Goal: Information Seeking & Learning: Learn about a topic

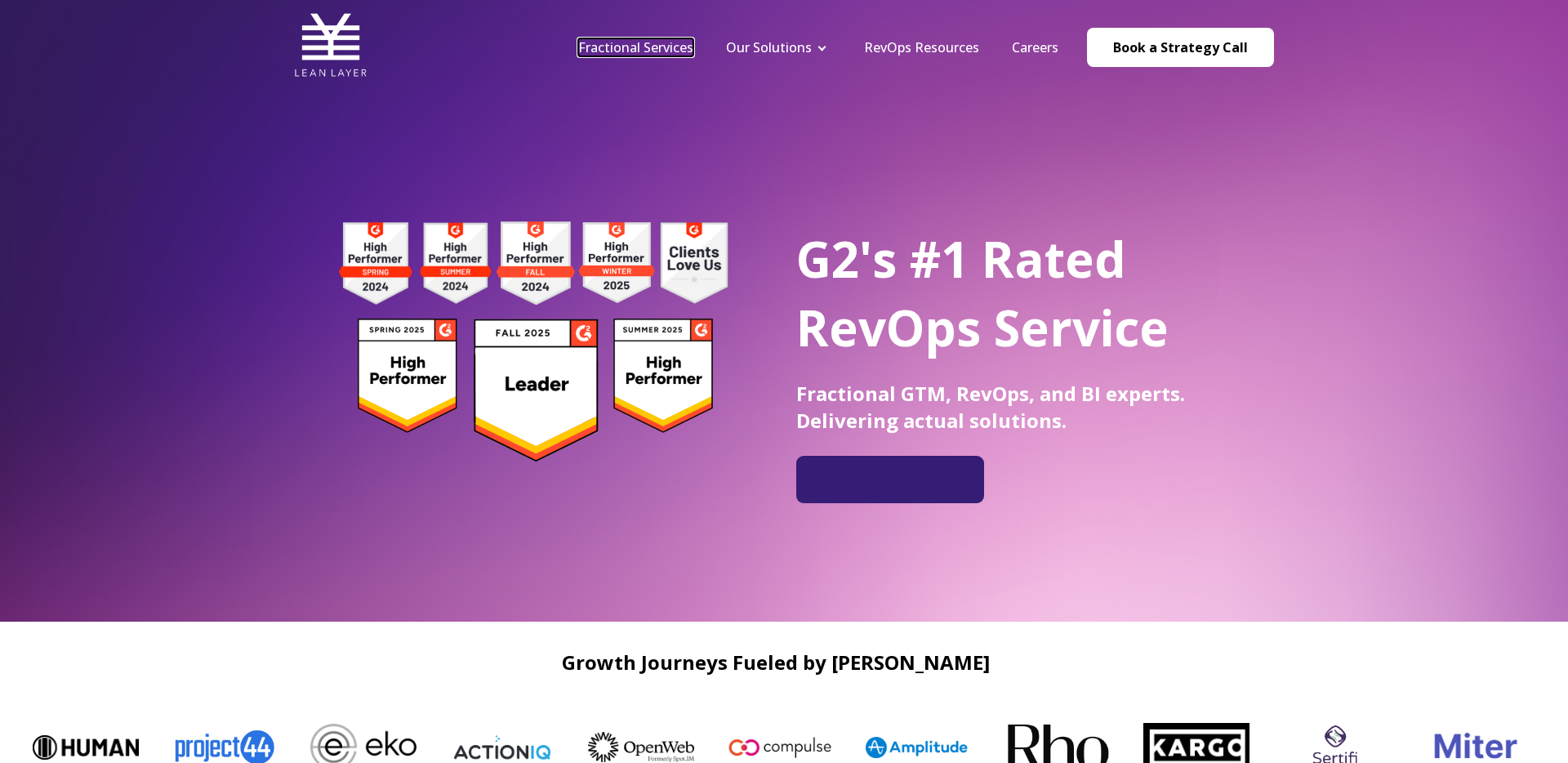
click at [630, 50] on link "Fractional Services" at bounding box center [635, 47] width 115 height 18
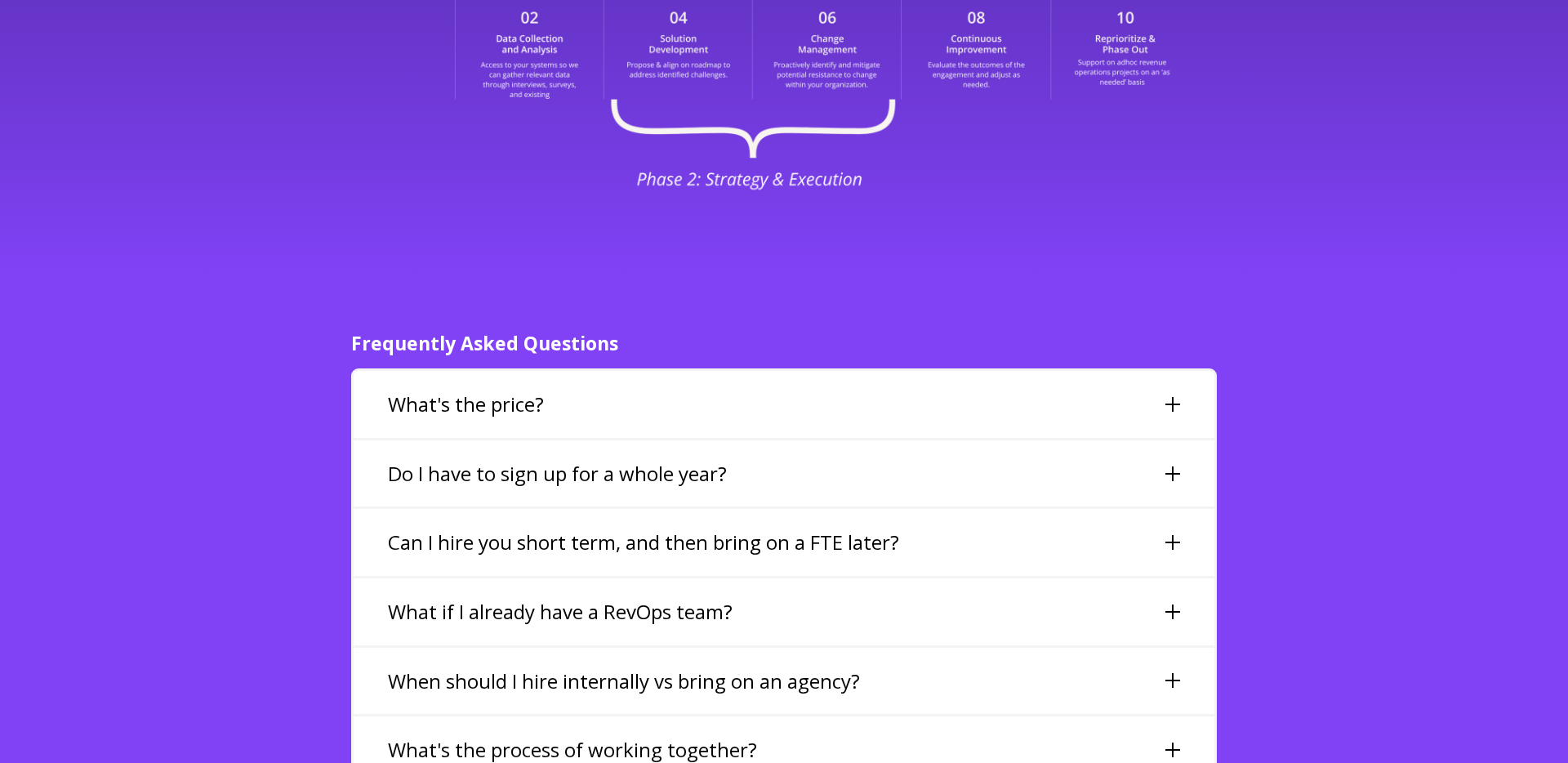
scroll to position [3481, 0]
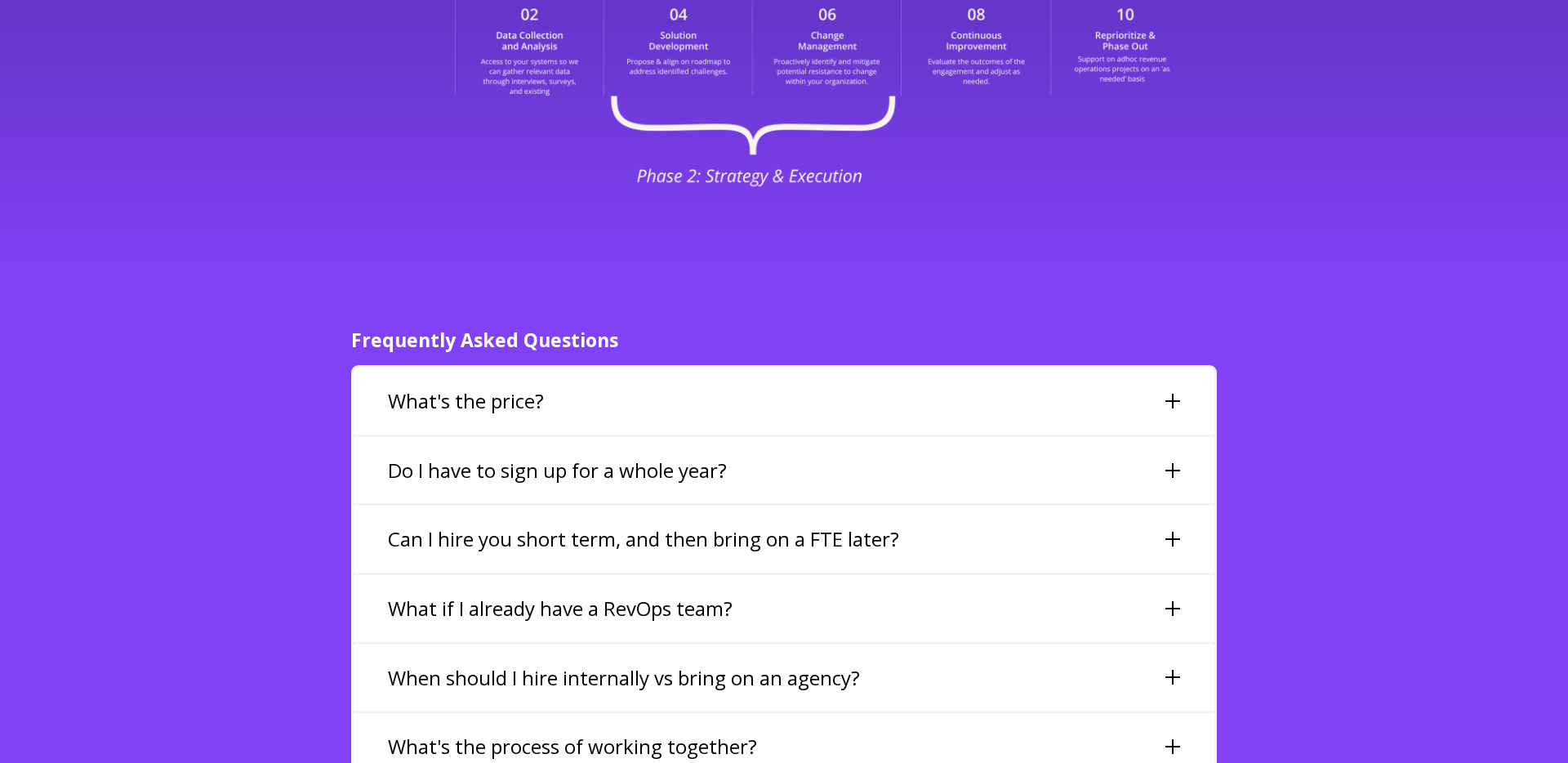
click at [483, 381] on div "What's the price?" at bounding box center [784, 401] width 861 height 67
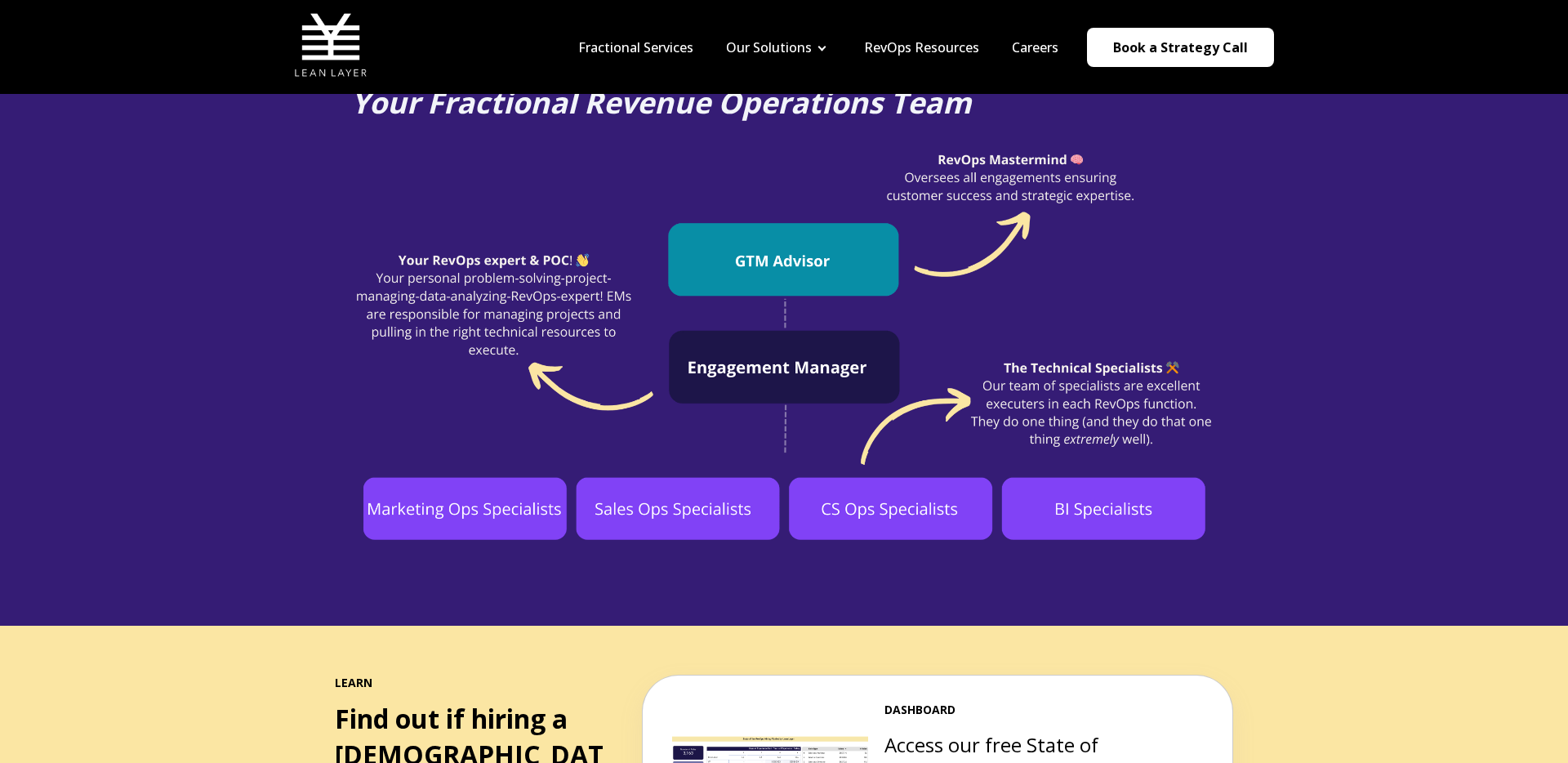
scroll to position [1177, 0]
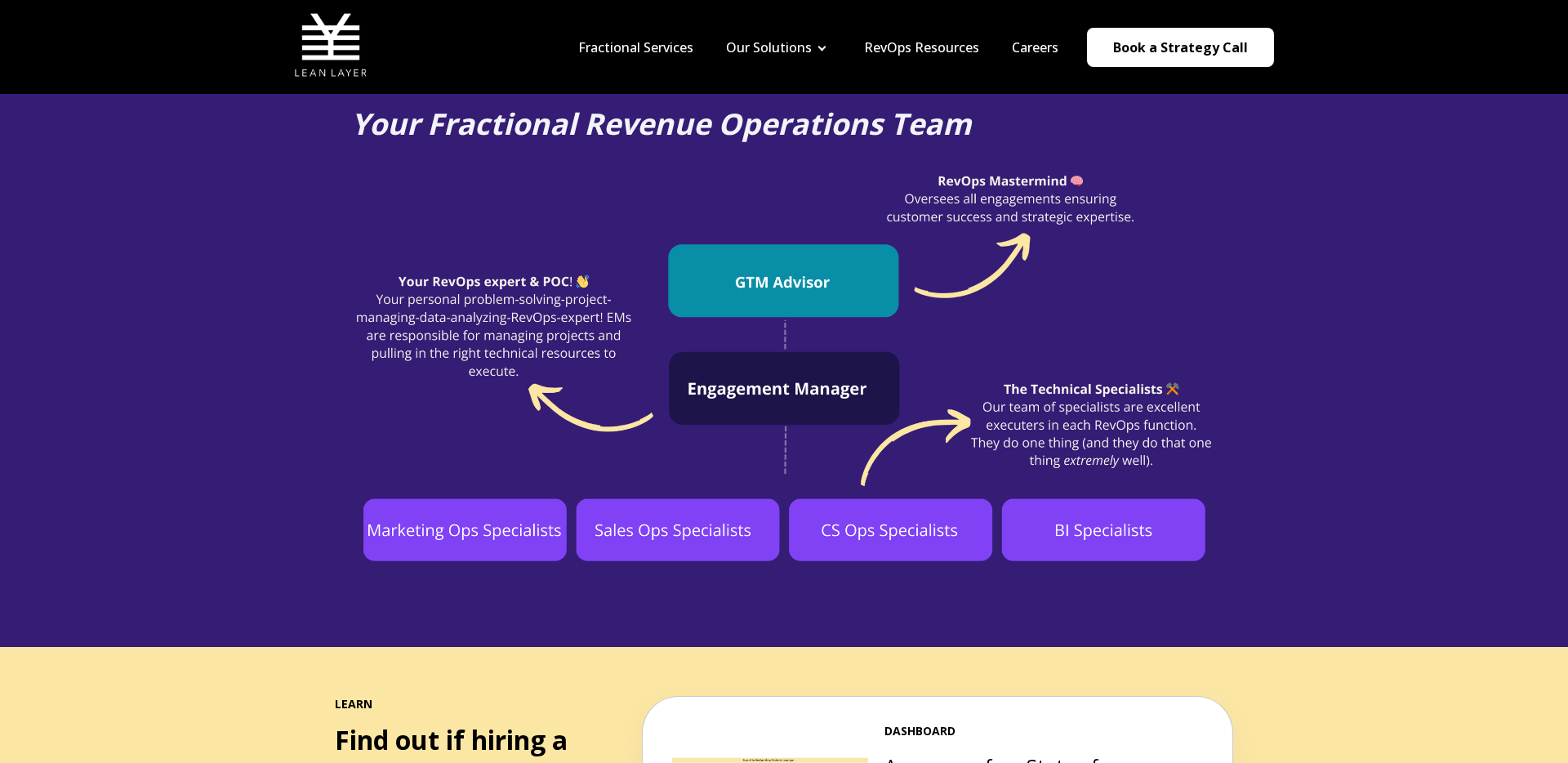
click at [1033, 59] on nav "Fractional Services Our Solutions Revenue Tech Revenue Analytics Revenue Strate…" at bounding box center [918, 47] width 712 height 78
click at [1034, 38] on link "Careers" at bounding box center [1035, 47] width 46 height 18
